Goal: Task Accomplishment & Management: Complete application form

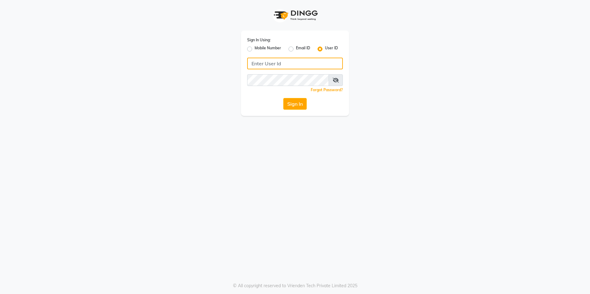
type input "mariam@blackstones-spa.com"
click at [296, 47] on label "Email ID" at bounding box center [303, 48] width 14 height 7
click at [296, 47] on input "Email ID" at bounding box center [298, 47] width 4 height 4
radio input "true"
radio input "false"
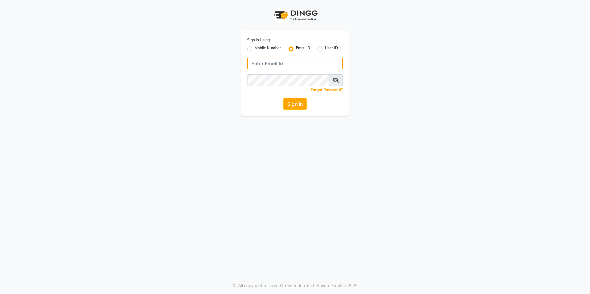
click at [294, 64] on input "Username" at bounding box center [295, 64] width 96 height 12
type input "mariam@blackstones-spa.com"
click at [291, 105] on button "Sign In" at bounding box center [294, 104] width 23 height 12
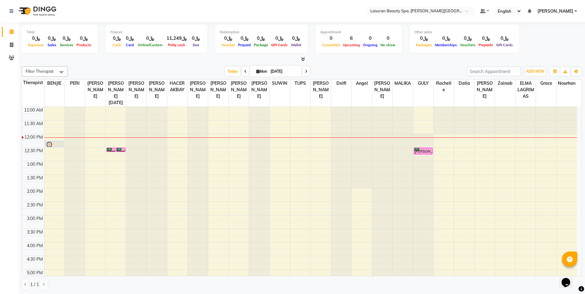
click at [425, 152] on div "[PERSON_NAME], TK04, 12:30 PM-12:46 PM, Highlight FULL HEAD Length 1 | هايلايت …" at bounding box center [423, 151] width 18 height 6
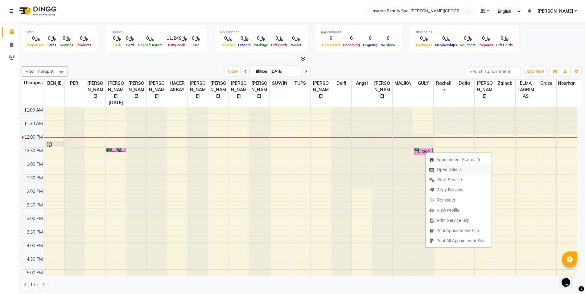
click at [448, 169] on span "Open Details" at bounding box center [449, 169] width 25 height 6
select select "6"
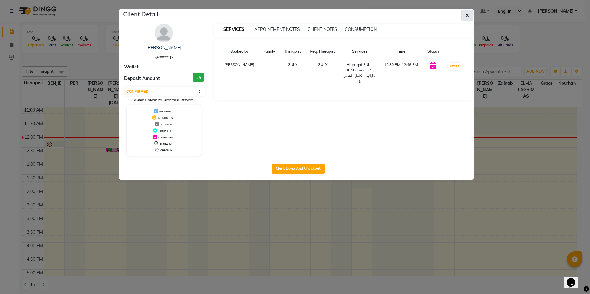
click at [466, 17] on icon "button" at bounding box center [467, 15] width 4 height 5
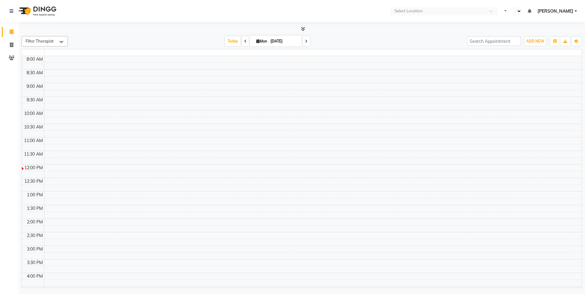
select select "en"
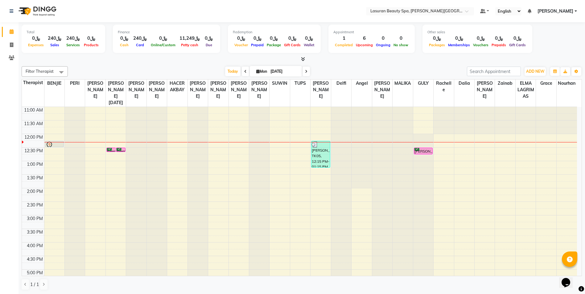
click at [318, 156] on div "[PERSON_NAME], TK05, 12:15 PM-01:15 PM, CLASSIC COMBO M&P | كومبو كلاسيك (باديك…" at bounding box center [320, 154] width 18 height 26
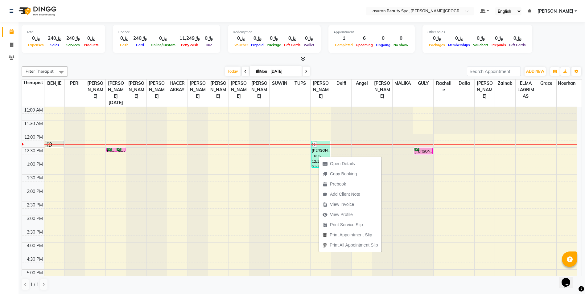
click at [327, 146] on div at bounding box center [321, 145] width 18 height 6
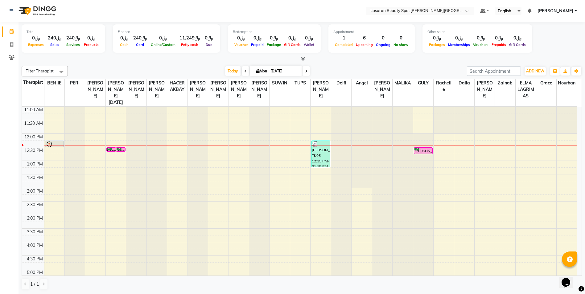
click at [109, 149] on div "Reem, TK03, 12:30 PM-12:31 PM, HAIR COLOR FULL COLOR ROOT | صبغة الشعر بالكامل …" at bounding box center [111, 150] width 9 height 4
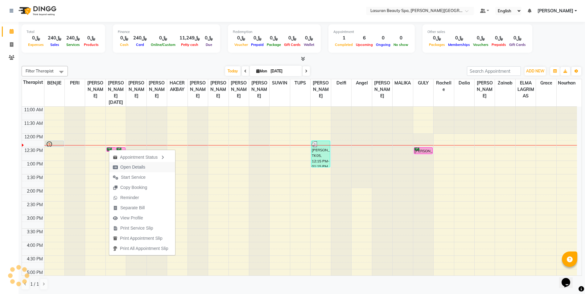
click at [140, 168] on span "Open Details" at bounding box center [132, 167] width 25 height 6
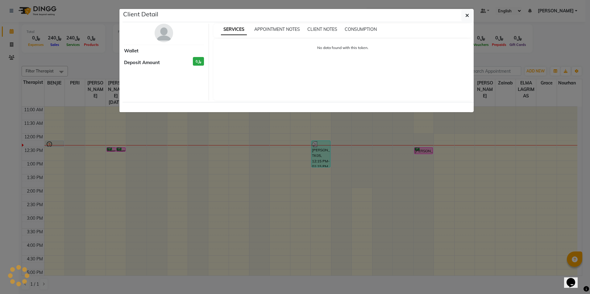
select select "6"
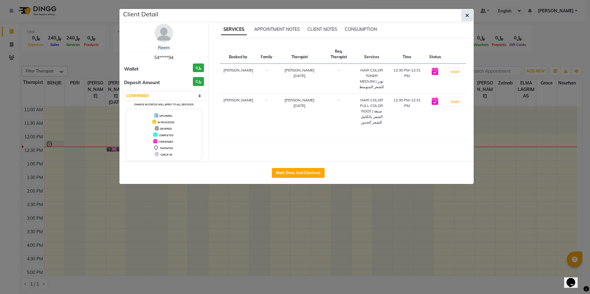
click at [467, 15] on icon "button" at bounding box center [467, 15] width 4 height 5
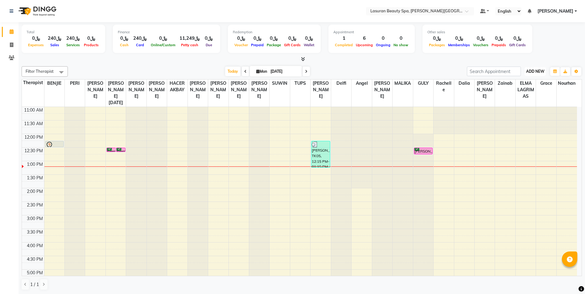
click at [536, 71] on span "ADD NEW" at bounding box center [535, 71] width 18 height 5
click at [517, 91] on link "Add Invoice" at bounding box center [521, 91] width 49 height 8
select select "service"
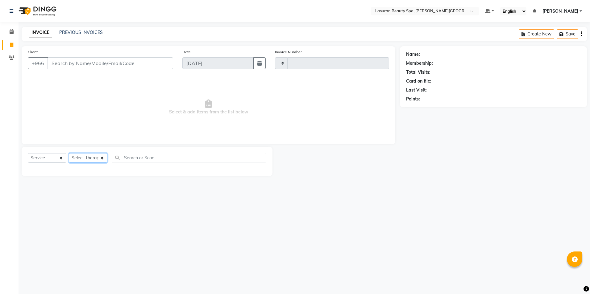
click at [86, 158] on select "Select Therapist" at bounding box center [88, 158] width 39 height 10
click at [89, 157] on select "Select Therapist" at bounding box center [88, 158] width 39 height 10
click at [89, 156] on select "Select Therapist" at bounding box center [88, 158] width 39 height 10
click at [44, 155] on select "Select Service Product Membership Package Voucher Prepaid Gift Card" at bounding box center [47, 158] width 39 height 10
click at [28, 153] on select "Select Service Product Membership Package Voucher Prepaid Gift Card" at bounding box center [47, 158] width 39 height 10
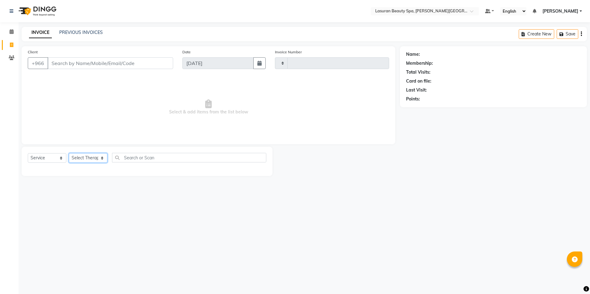
click at [92, 163] on select "Select Therapist" at bounding box center [88, 158] width 39 height 10
click at [555, 13] on span "[PERSON_NAME]" at bounding box center [560, 11] width 36 height 6
click at [552, 44] on link "Sign out" at bounding box center [550, 43] width 56 height 10
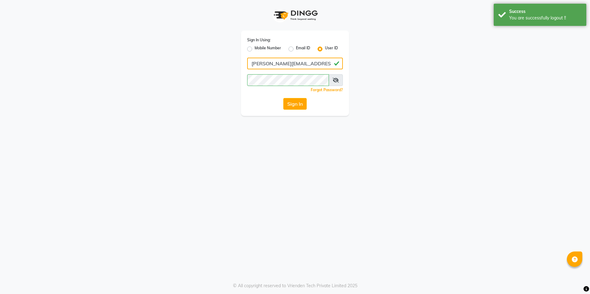
click at [290, 64] on input "[PERSON_NAME][EMAIL_ADDRESS][DOMAIN_NAME]" at bounding box center [295, 64] width 96 height 12
click at [316, 61] on input "[PERSON_NAME][EMAIL_ADDRESS][DOMAIN_NAME]" at bounding box center [295, 64] width 96 height 12
type input "[EMAIL_ADDRESS][DOMAIN_NAME]"
click at [289, 105] on button "Sign In" at bounding box center [294, 104] width 23 height 12
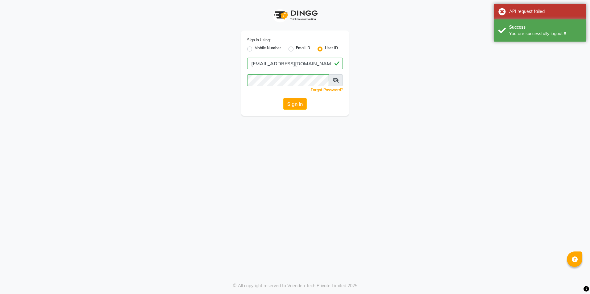
click at [296, 49] on label "Email ID" at bounding box center [303, 48] width 14 height 7
click at [296, 49] on input "Email ID" at bounding box center [298, 47] width 4 height 4
radio input "true"
radio input "false"
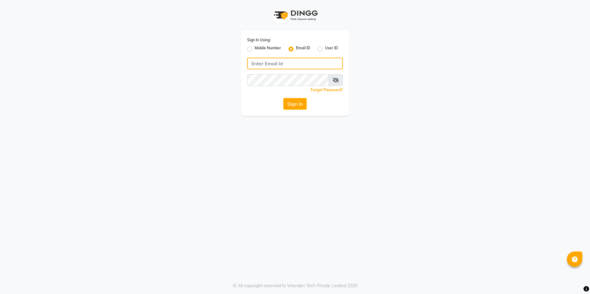
click at [288, 64] on input "Username" at bounding box center [295, 64] width 96 height 12
type input "[EMAIL_ADDRESS][DOMAIN_NAME]"
click at [295, 104] on button "Sign In" at bounding box center [294, 104] width 23 height 12
click at [293, 102] on button "Sign In" at bounding box center [294, 104] width 23 height 12
click at [294, 107] on button "Sign In" at bounding box center [294, 104] width 23 height 12
